Goal: Information Seeking & Learning: Learn about a topic

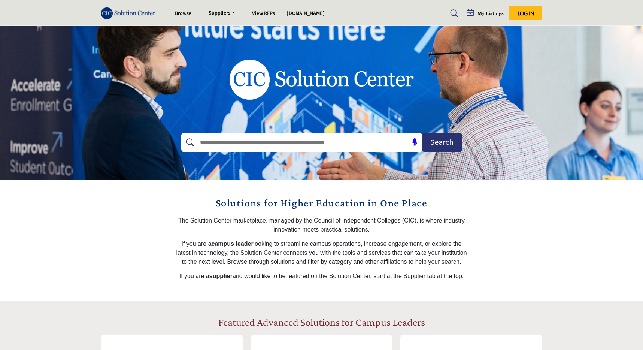
scroll to position [21, 0]
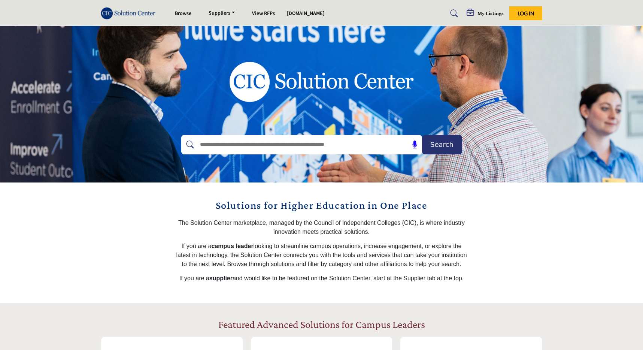
click at [244, 143] on input "text" at bounding box center [285, 144] width 179 height 11
type input "********"
click at [422, 135] on button "Search" at bounding box center [442, 144] width 40 height 19
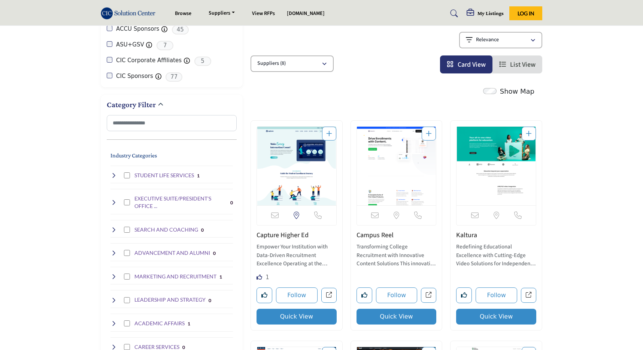
scroll to position [102, 0]
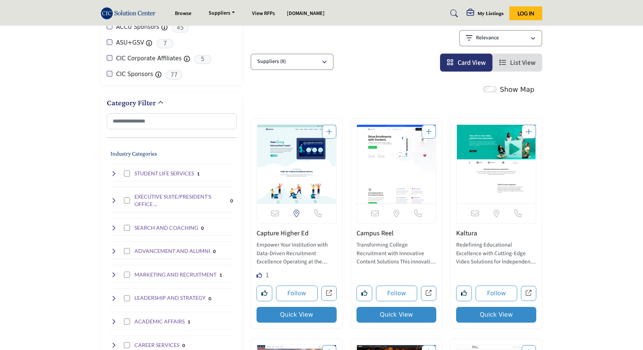
click at [291, 246] on p "Empower Your Institution with Data-Driven Recruitment Excellence Operating at t…" at bounding box center [297, 253] width 80 height 25
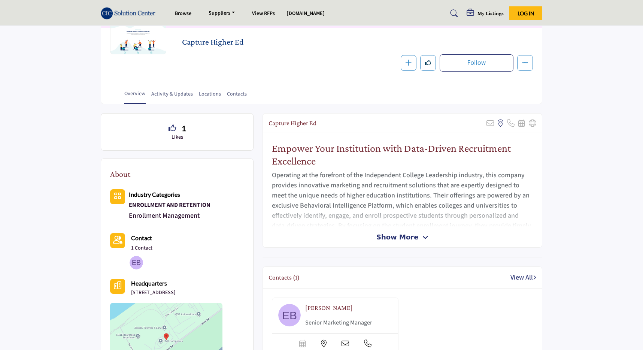
scroll to position [97, 0]
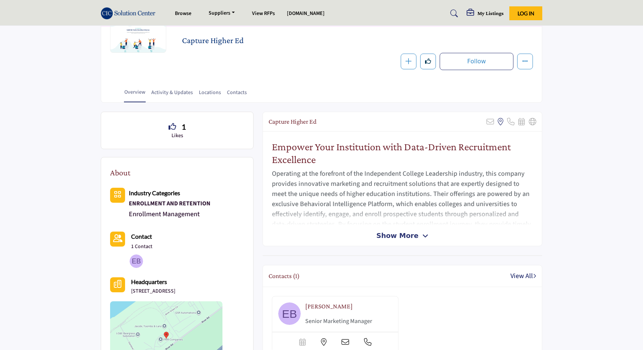
click at [402, 235] on span "Show More" at bounding box center [398, 235] width 42 height 10
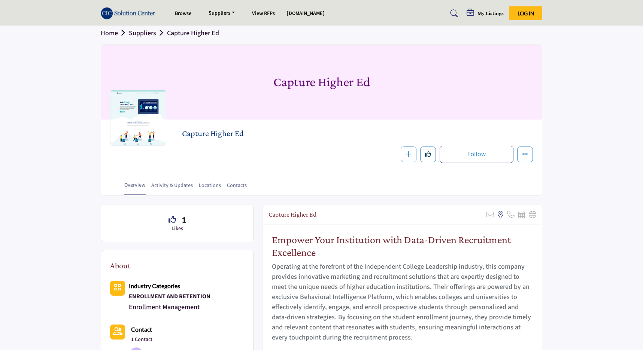
scroll to position [3, 0]
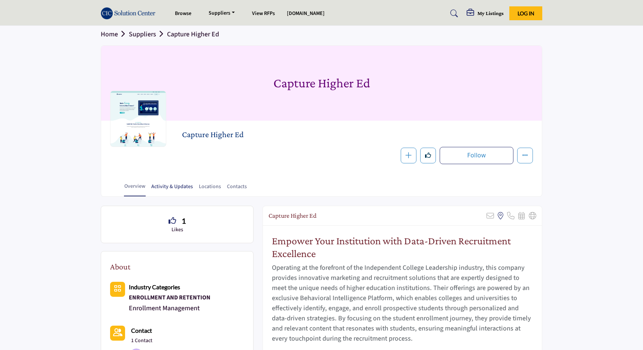
click at [173, 186] on link "Activity & Updates" at bounding box center [172, 189] width 42 height 13
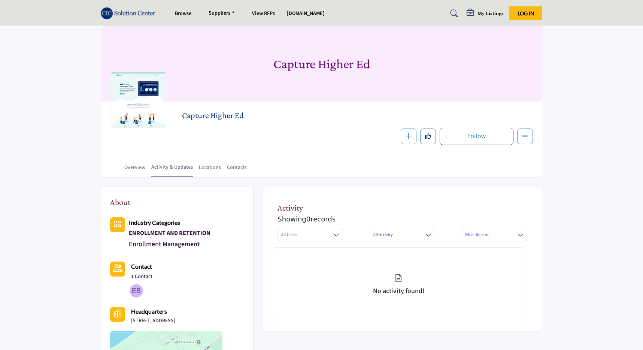
scroll to position [20, 0]
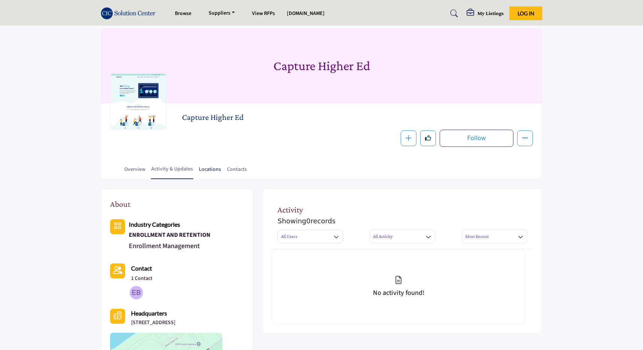
click at [206, 171] on link "Locations" at bounding box center [210, 172] width 23 height 13
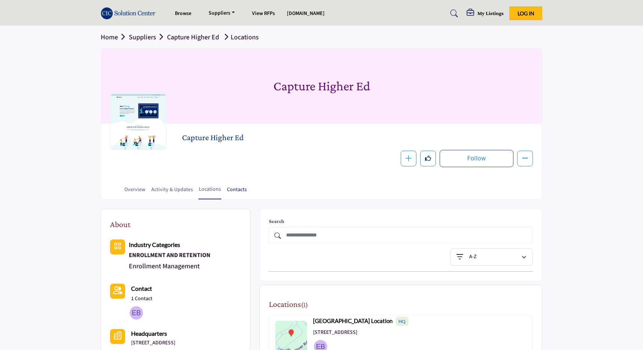
click at [238, 190] on link "Contacts" at bounding box center [237, 192] width 21 height 13
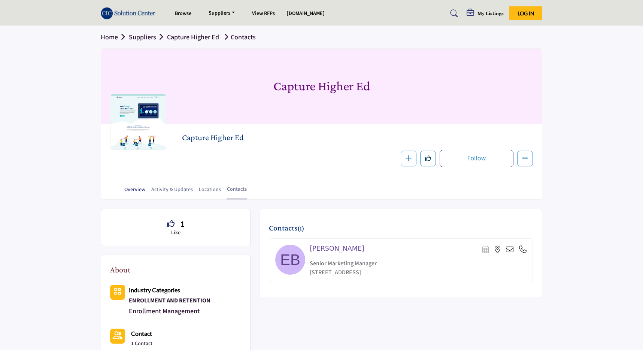
click at [135, 190] on link "Overview" at bounding box center [135, 192] width 22 height 13
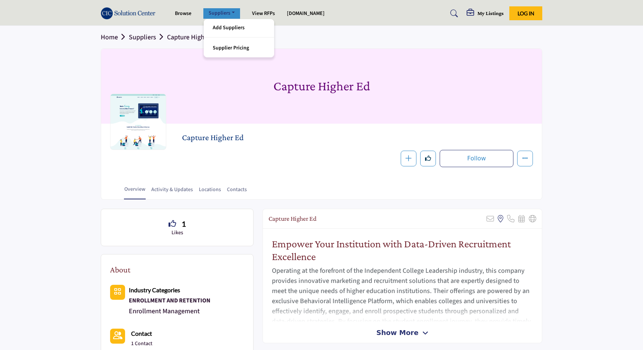
click at [220, 14] on link "Suppliers" at bounding box center [221, 13] width 37 height 10
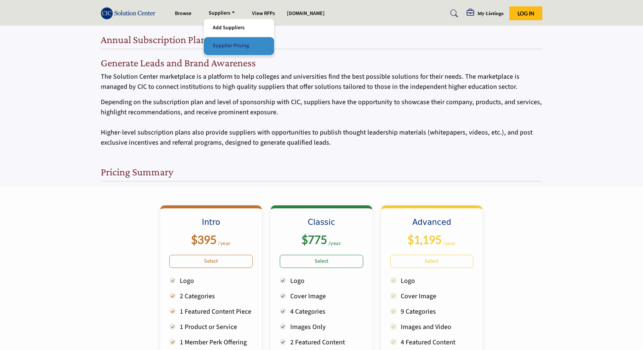
click at [226, 49] on link "Supplier Pricing" at bounding box center [239, 46] width 63 height 10
click at [123, 13] on img at bounding box center [130, 13] width 58 height 12
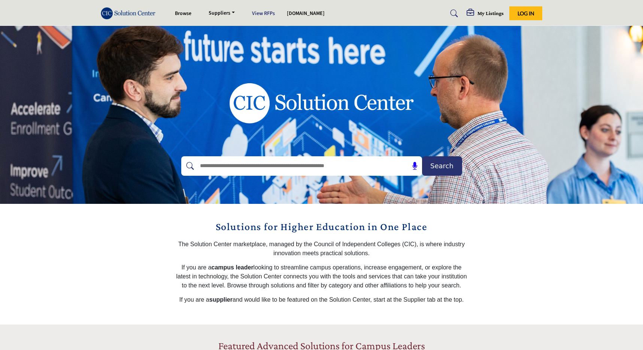
click at [265, 12] on link "View RFPs" at bounding box center [263, 13] width 23 height 7
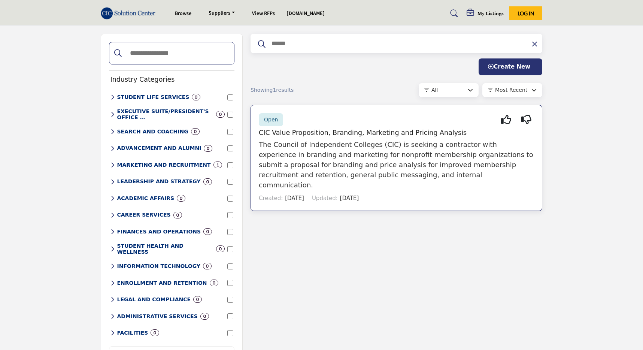
click at [337, 145] on p "The Council of Independent Colleges (CIC) is seeking a contractor with experien…" at bounding box center [396, 164] width 275 height 51
